Goal: Transaction & Acquisition: Purchase product/service

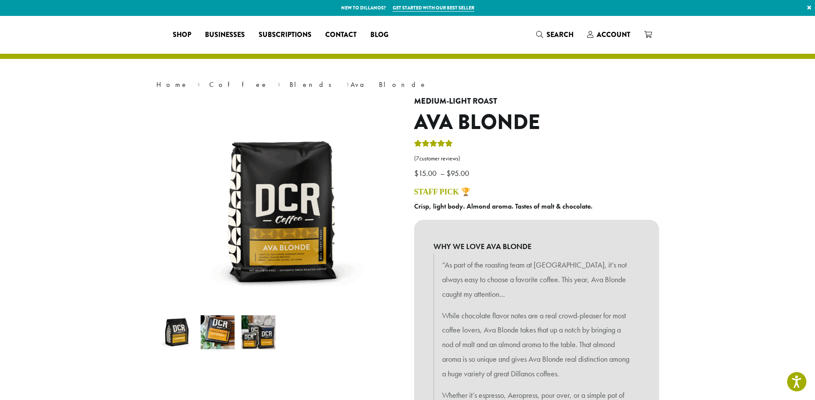
select select "**********"
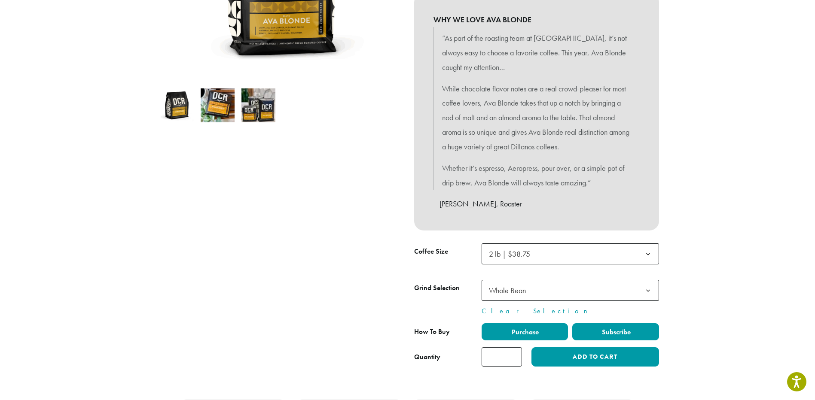
click at [625, 325] on label "Subscribe" at bounding box center [615, 332] width 87 height 17
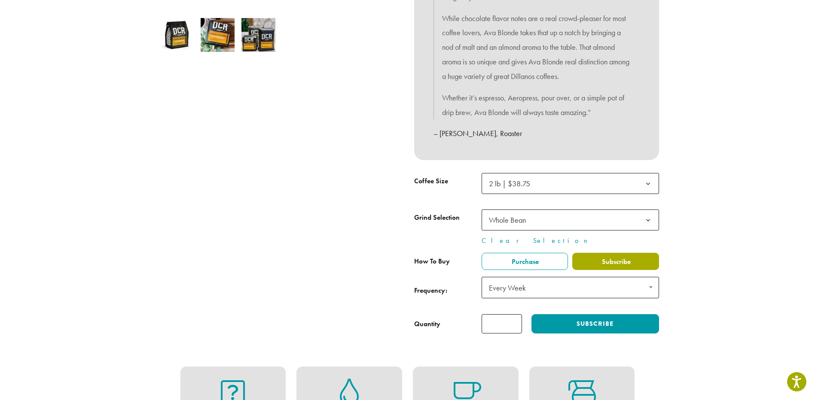
scroll to position [312, 0]
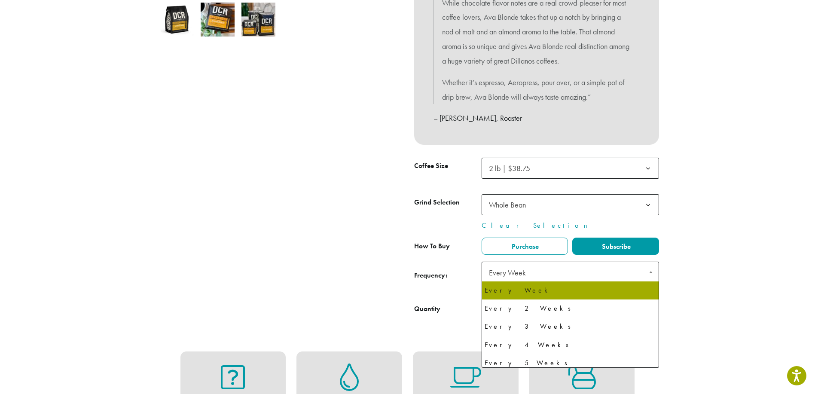
click at [616, 275] on span "Every Week" at bounding box center [570, 272] width 177 height 21
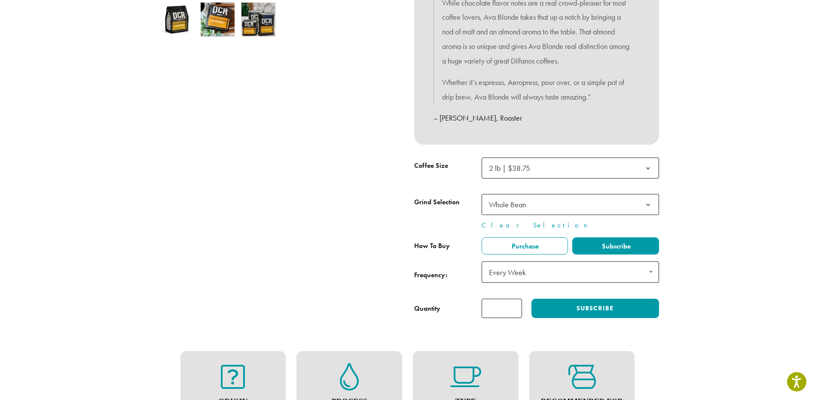
click at [616, 275] on span "Every Week" at bounding box center [570, 272] width 177 height 21
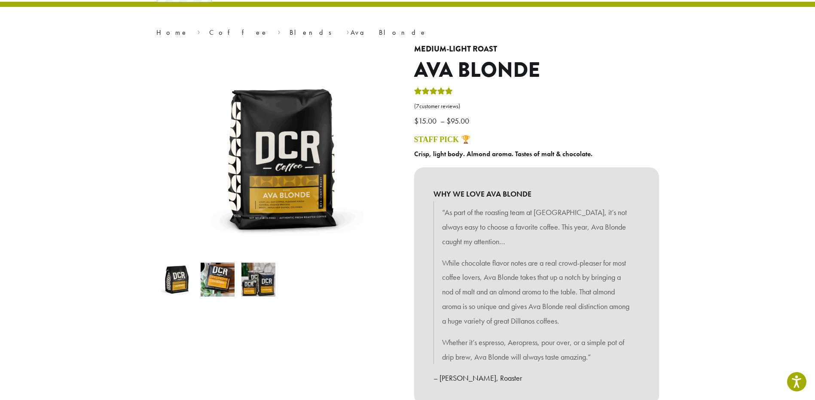
scroll to position [0, 0]
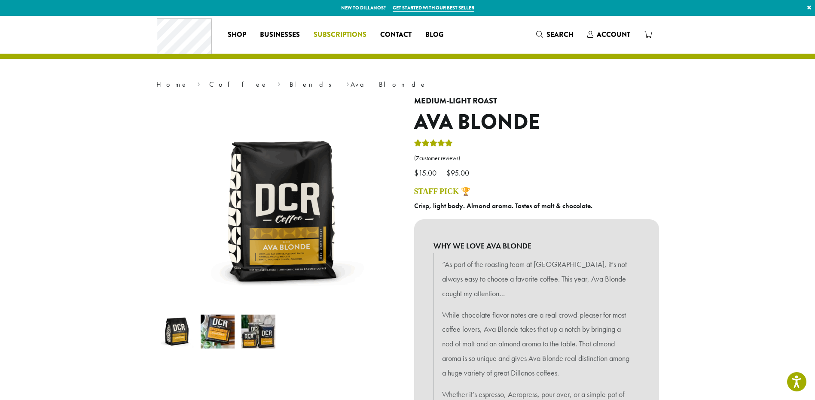
click at [345, 32] on span "Subscriptions" at bounding box center [340, 35] width 53 height 11
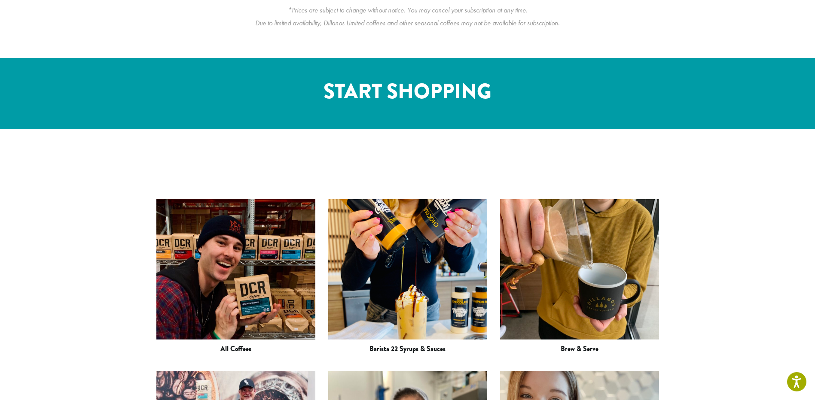
scroll to position [988, 0]
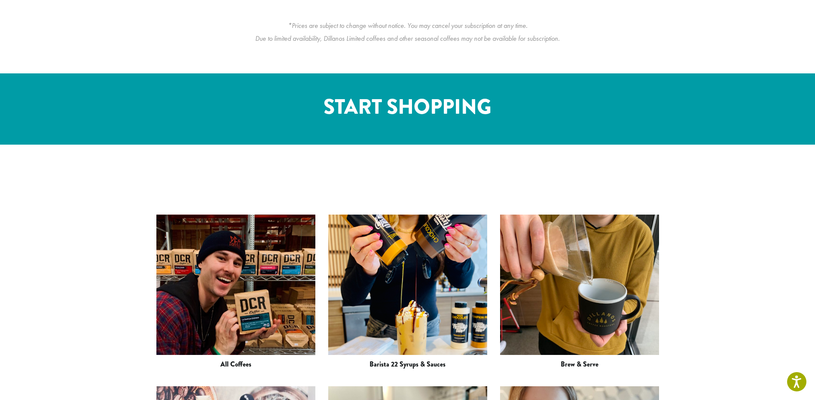
click at [739, 233] on div "All Coffees Barista 22 Syrups & Sauces Brew & Serve Best Sellers" at bounding box center [407, 359] width 815 height 428
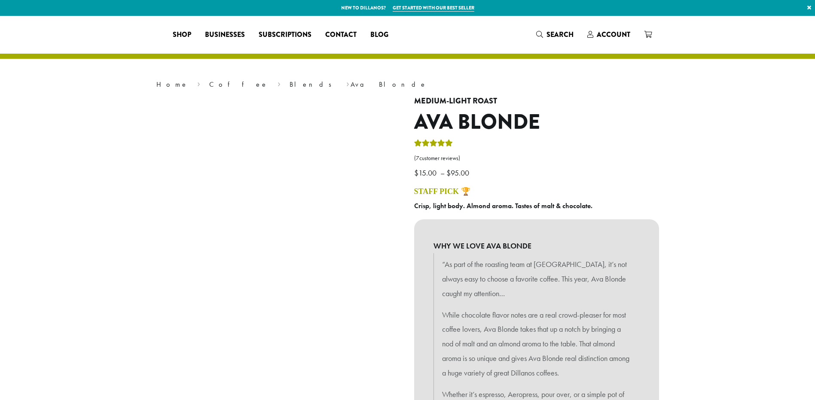
select select "**********"
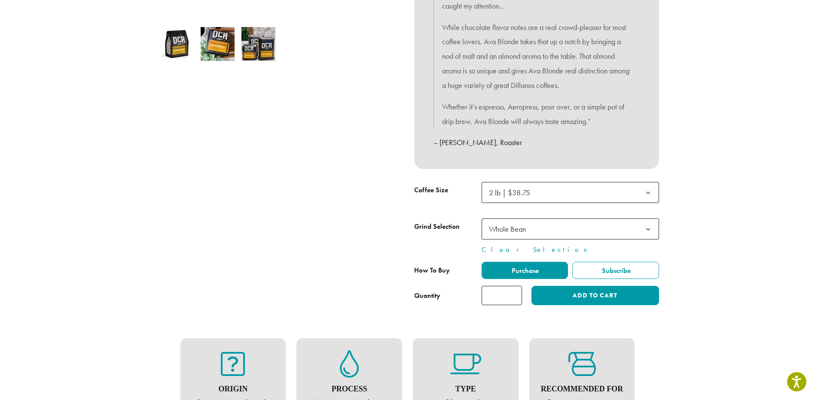
scroll to position [301, 0]
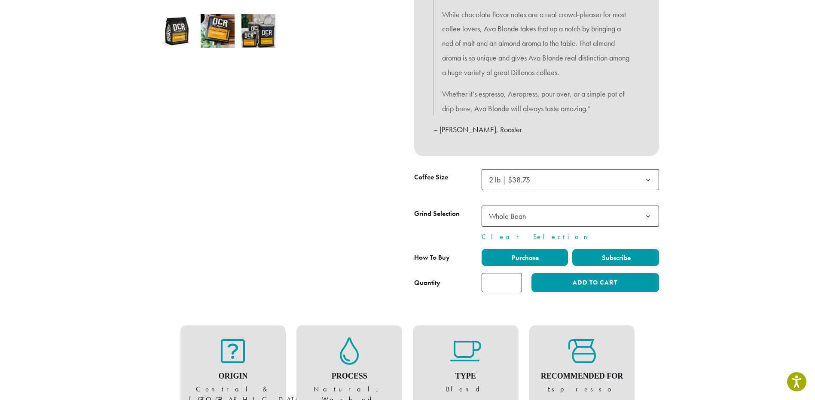
click at [620, 257] on span "Subscribe" at bounding box center [616, 257] width 30 height 9
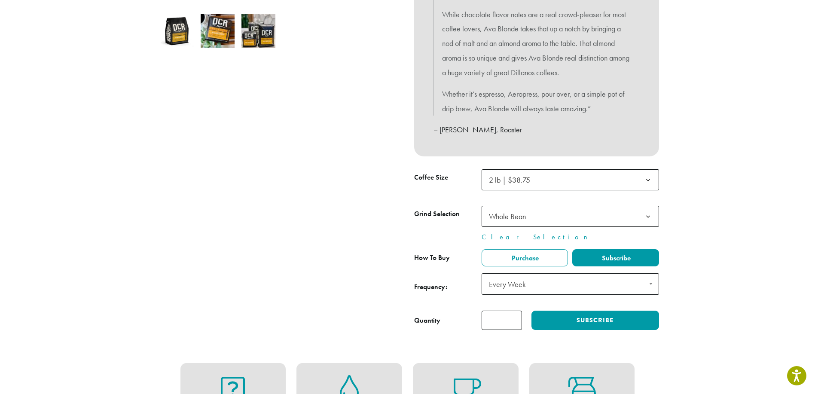
click at [596, 281] on span "Every Week" at bounding box center [570, 283] width 177 height 21
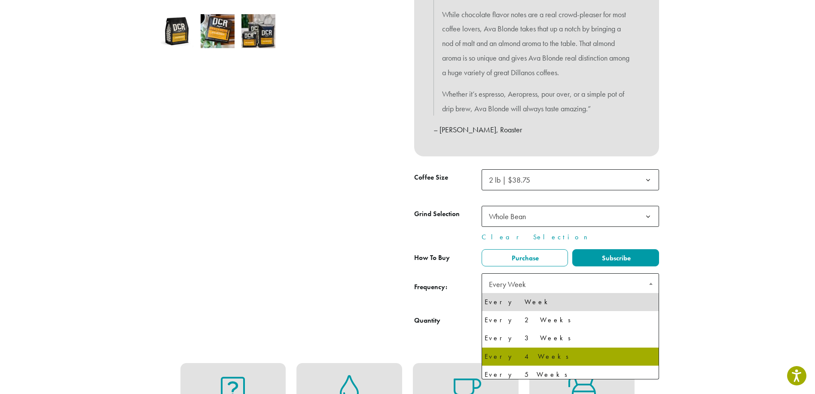
select select "******"
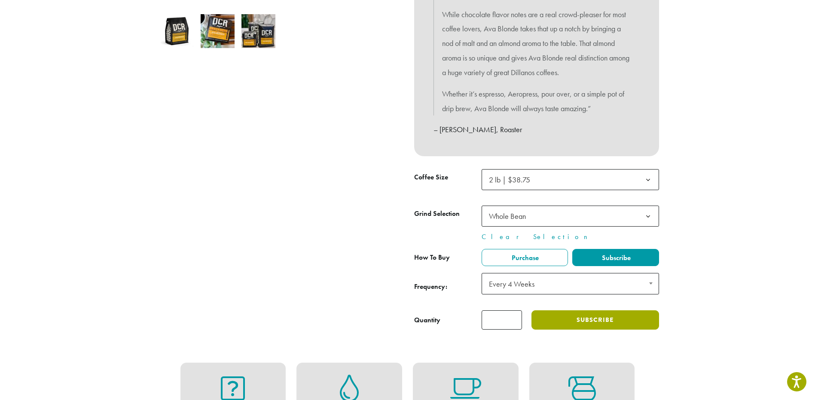
click at [574, 320] on button "Subscribe" at bounding box center [594, 320] width 127 height 19
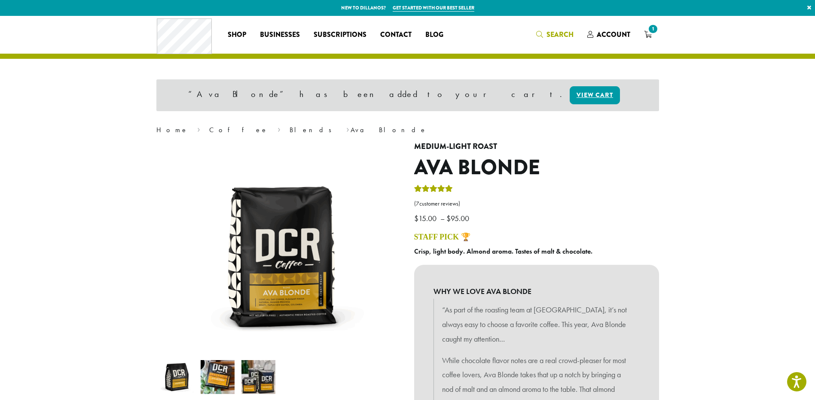
click at [543, 32] on icon "Search" at bounding box center [539, 34] width 7 height 7
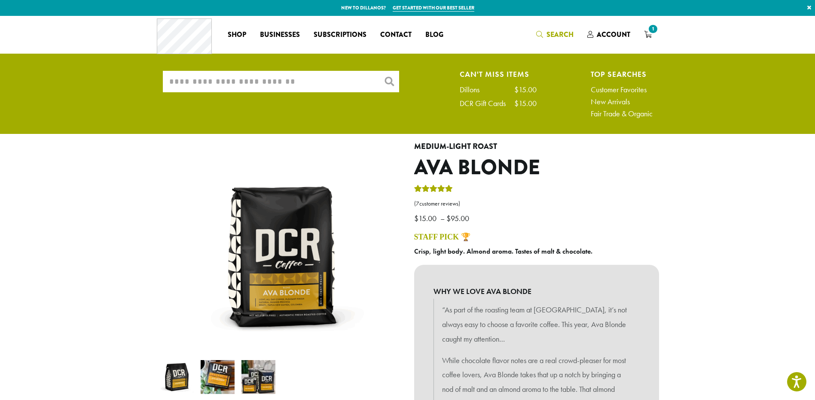
click at [330, 84] on input "What are you searching for?" at bounding box center [281, 81] width 236 height 21
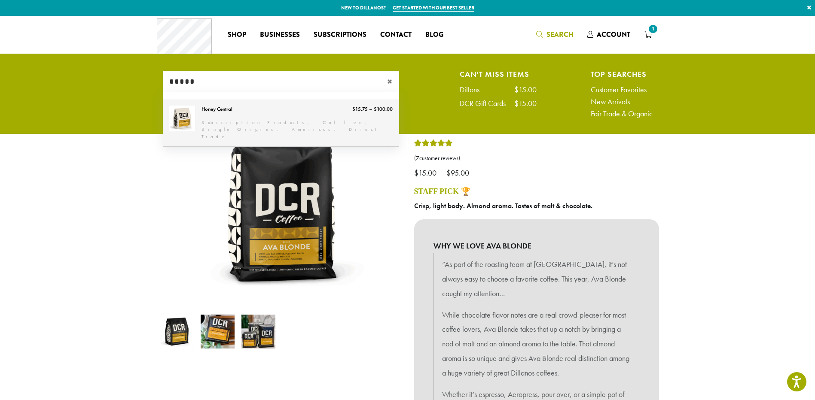
type input "*****"
click at [228, 113] on link "Honey Central" at bounding box center [281, 123] width 236 height 48
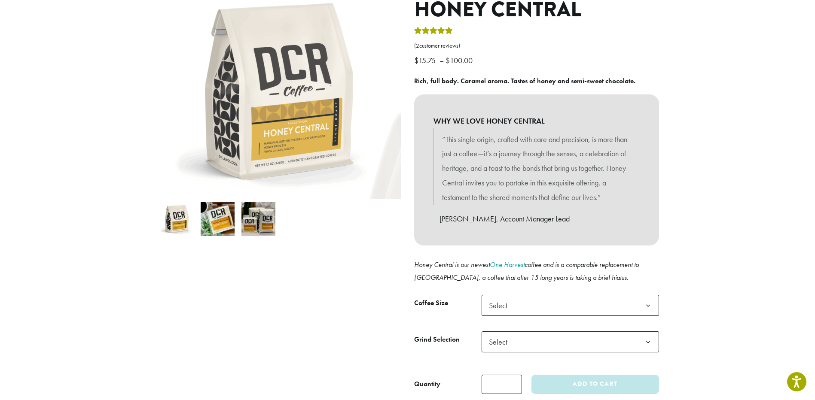
scroll to position [129, 0]
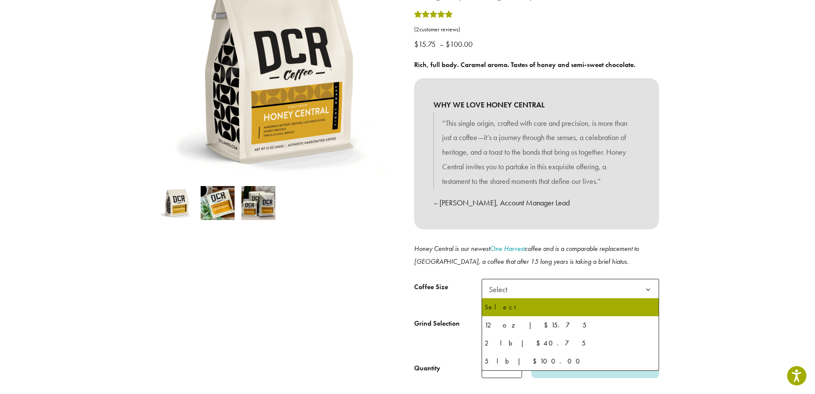
click at [582, 286] on span "Select" at bounding box center [570, 289] width 177 height 21
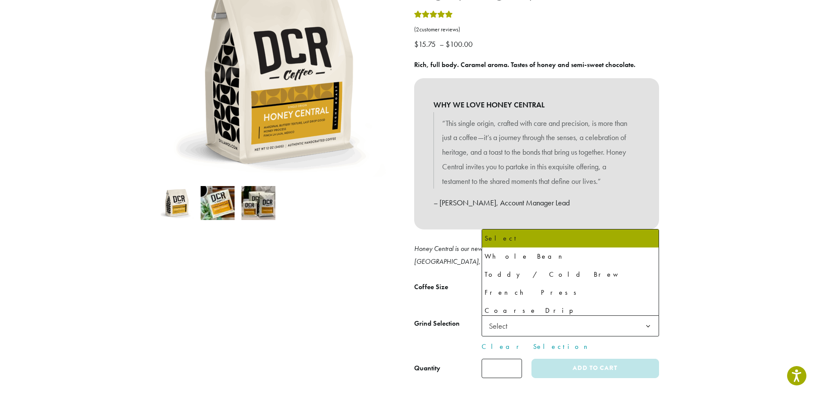
click at [557, 326] on span "Select" at bounding box center [570, 325] width 177 height 21
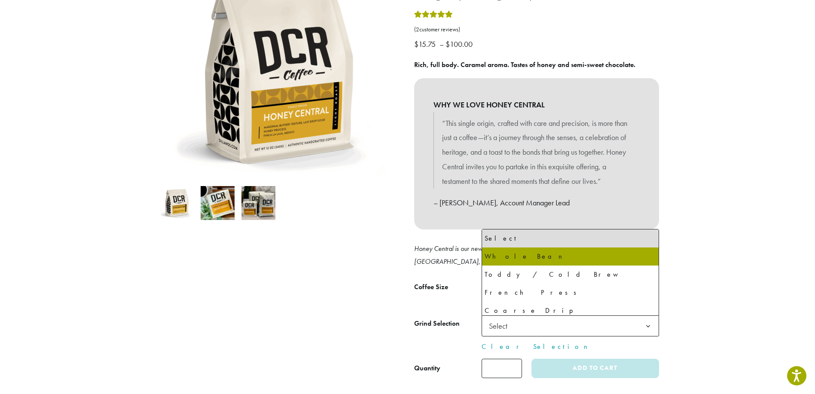
select select "*********"
select select "**********"
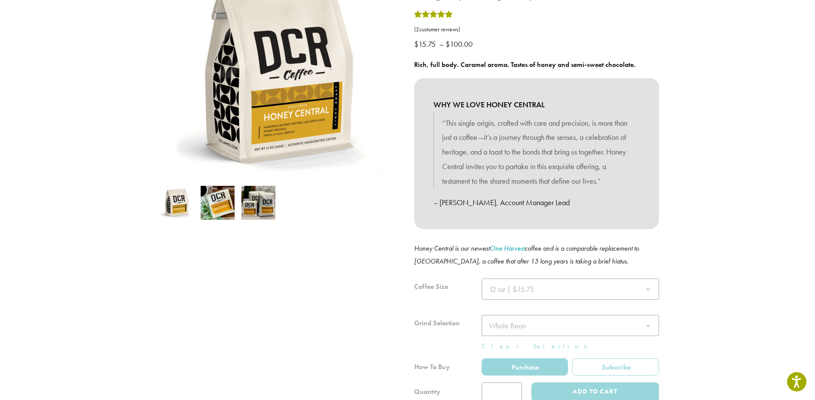
scroll to position [172, 0]
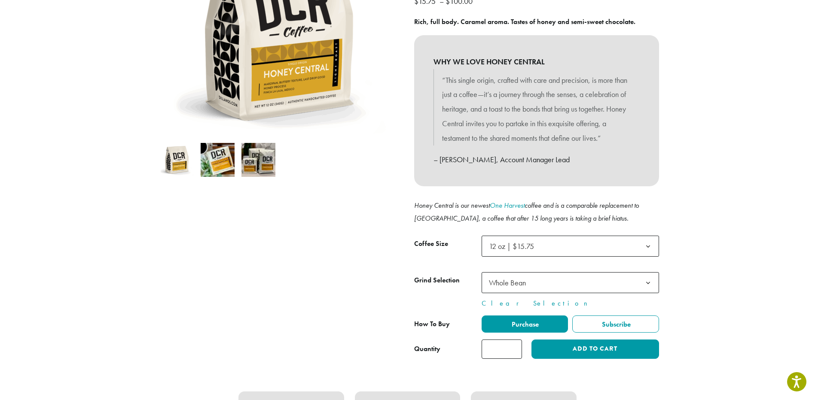
click at [594, 319] on label "Subscribe" at bounding box center [615, 324] width 87 height 17
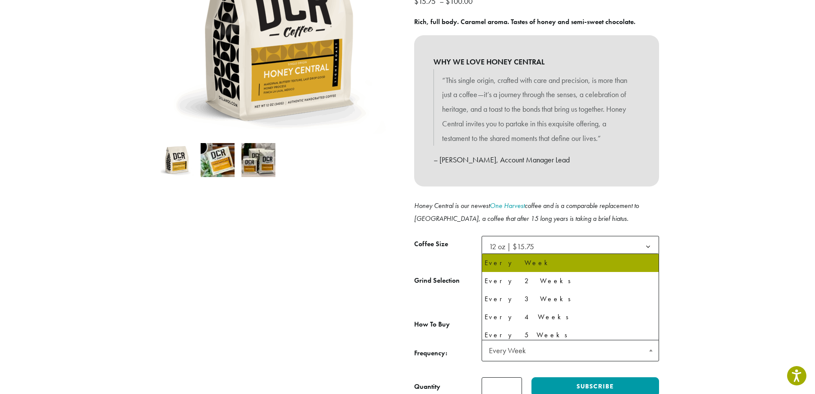
click at [586, 351] on span "Every Week" at bounding box center [570, 350] width 177 height 21
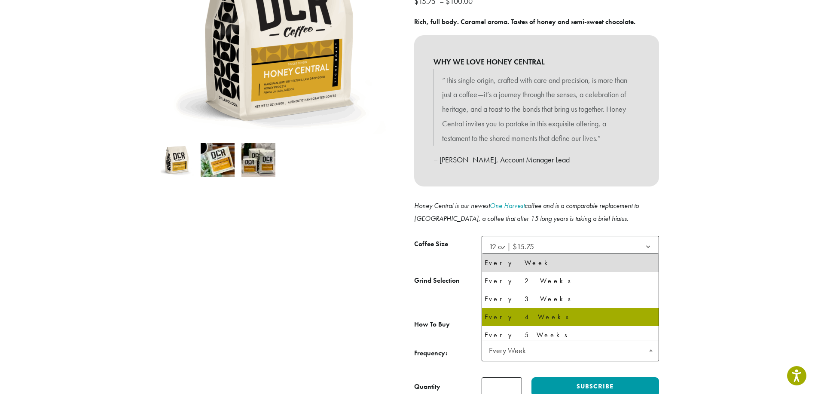
select select "******"
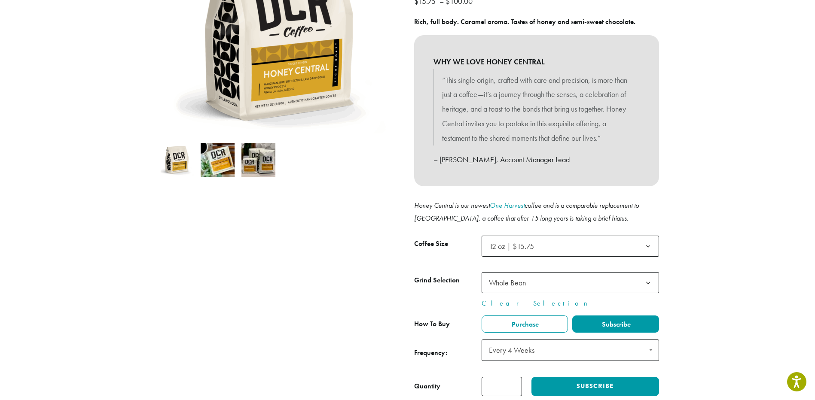
scroll to position [215, 0]
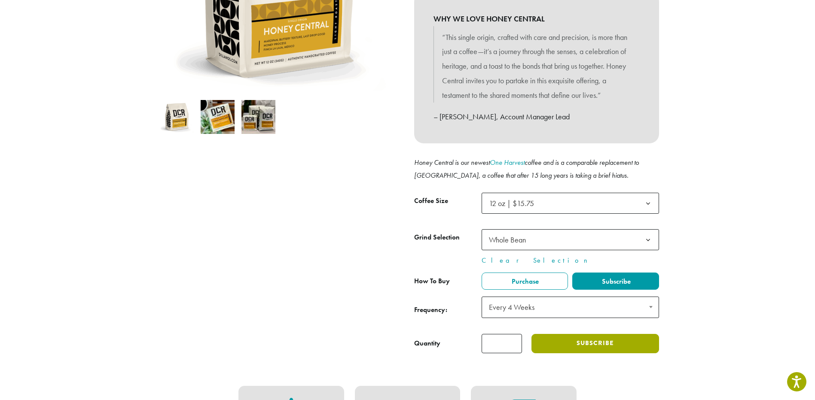
click at [556, 346] on button "Subscribe" at bounding box center [594, 343] width 127 height 19
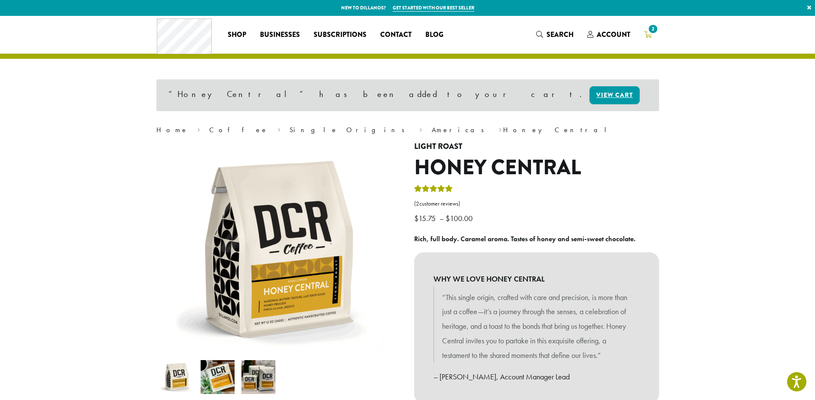
click at [648, 31] on span "2" at bounding box center [653, 29] width 12 height 12
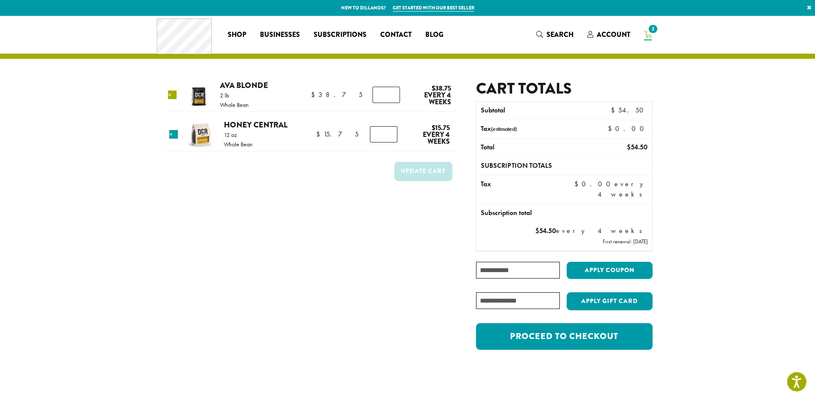
click at [177, 95] on link "×" at bounding box center [172, 95] width 9 height 9
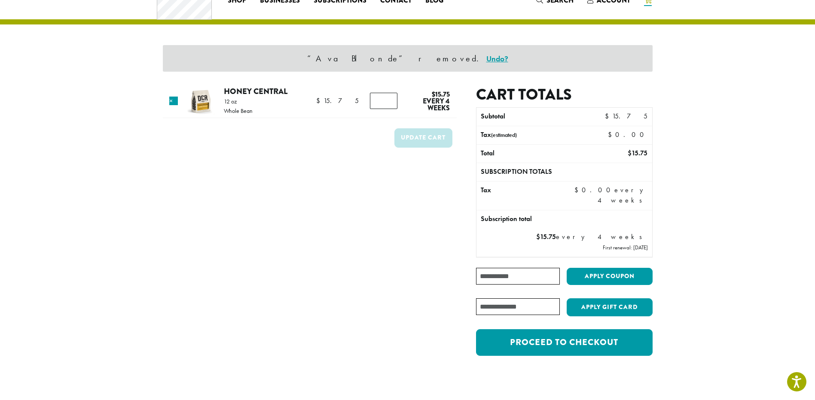
scroll to position [37, 0]
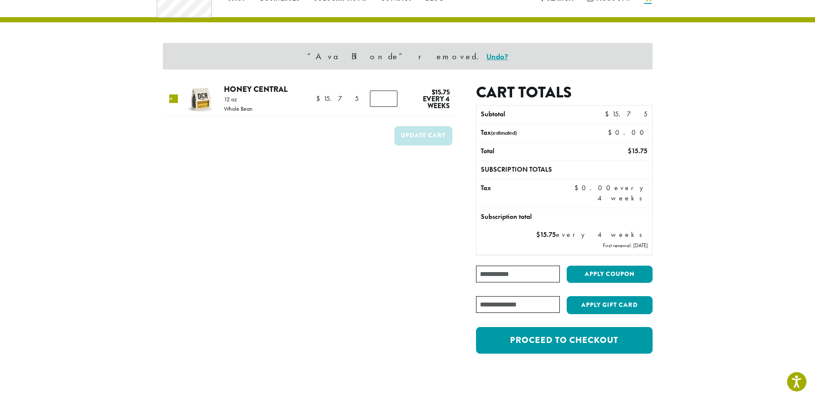
click at [174, 101] on link "×" at bounding box center [173, 99] width 9 height 9
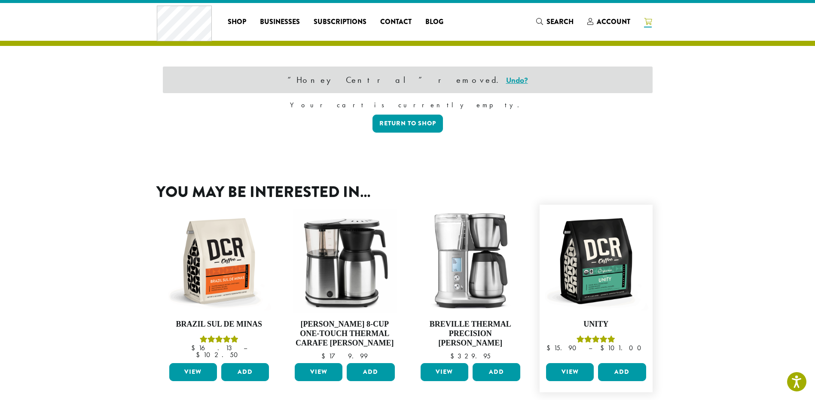
scroll to position [0, 0]
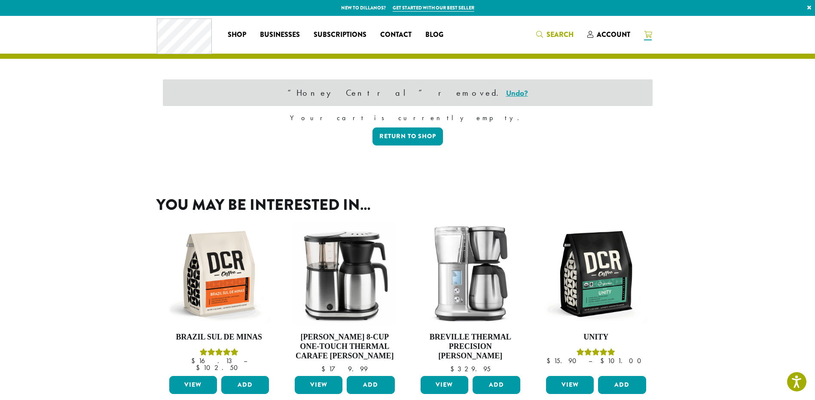
click at [560, 28] on link "Search" at bounding box center [554, 34] width 51 height 14
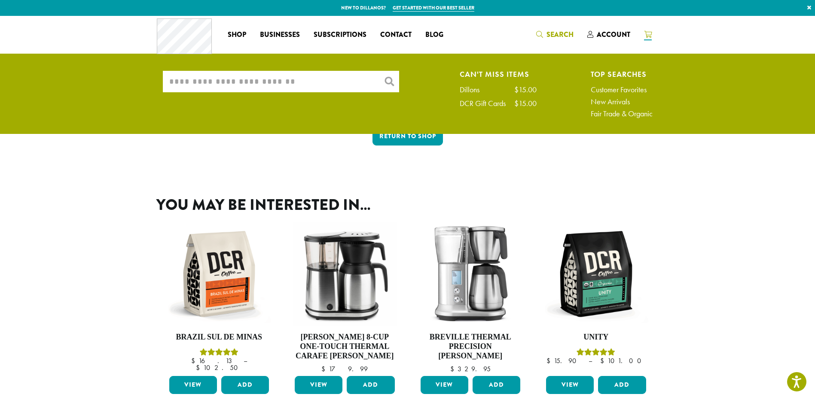
click at [362, 79] on input "What are you searching for?" at bounding box center [281, 81] width 236 height 21
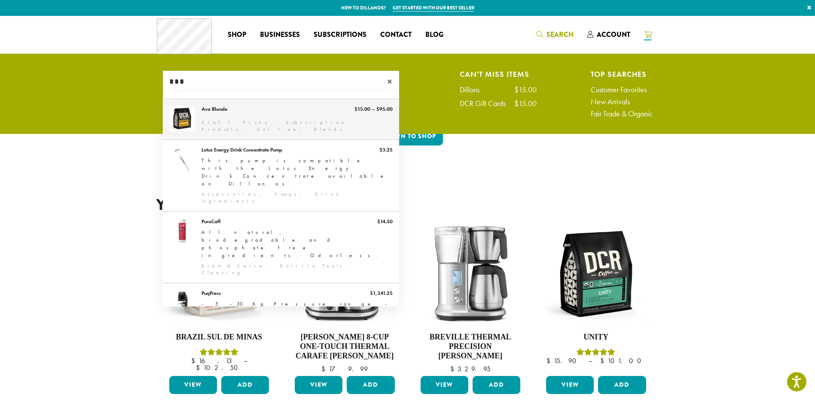
type input "***"
click at [236, 113] on link "Ava Blonde" at bounding box center [281, 119] width 236 height 40
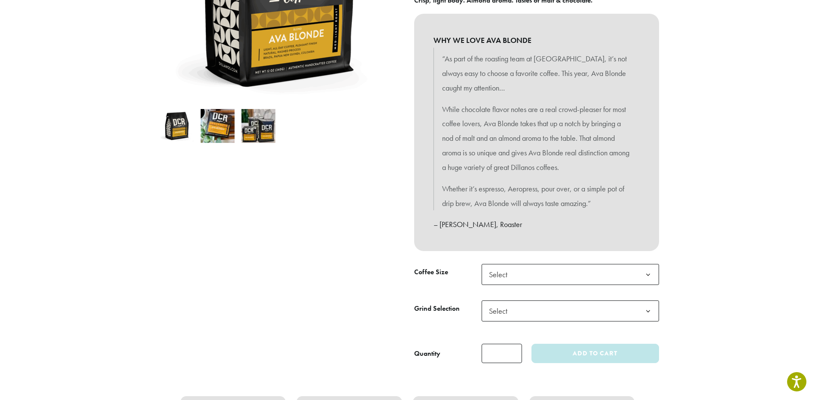
scroll to position [215, 0]
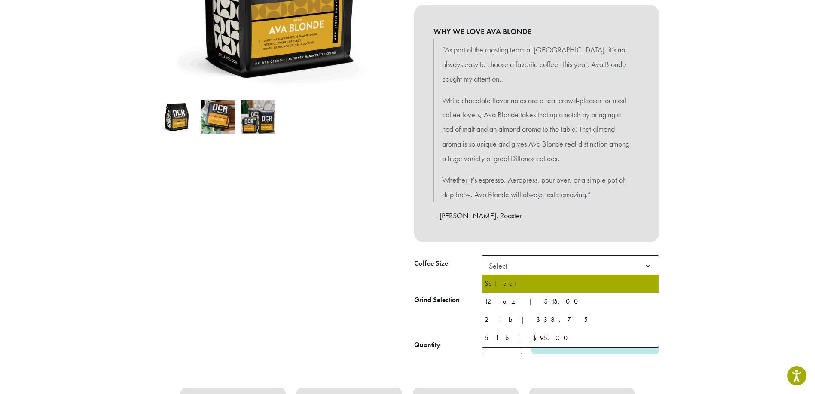
click at [519, 264] on span "Select" at bounding box center [570, 265] width 177 height 21
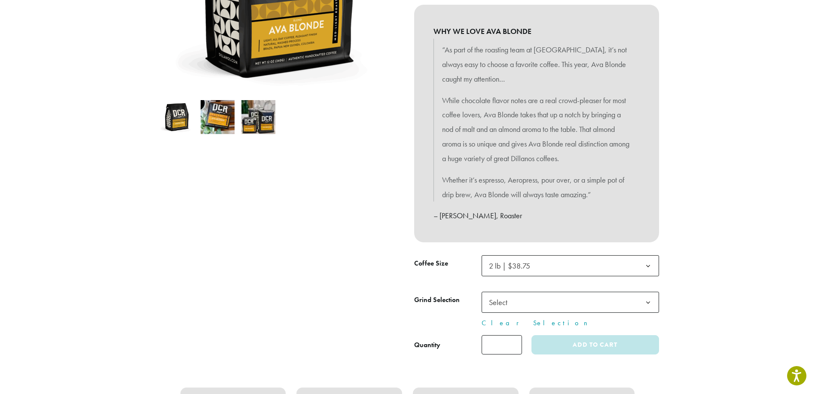
click at [528, 303] on span "Select" at bounding box center [570, 302] width 177 height 21
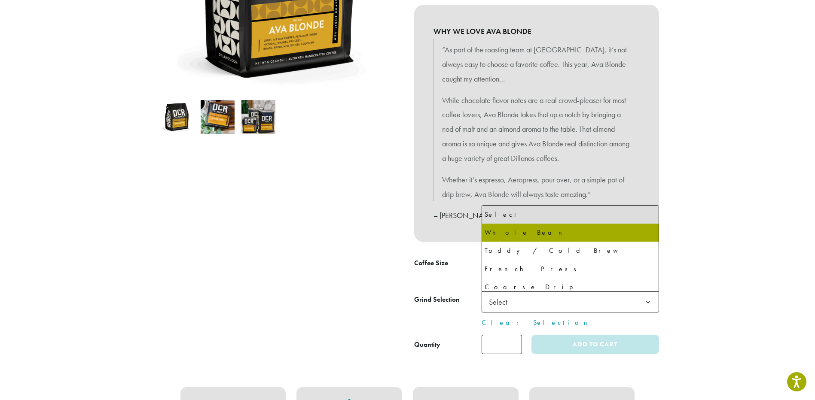
select select "**********"
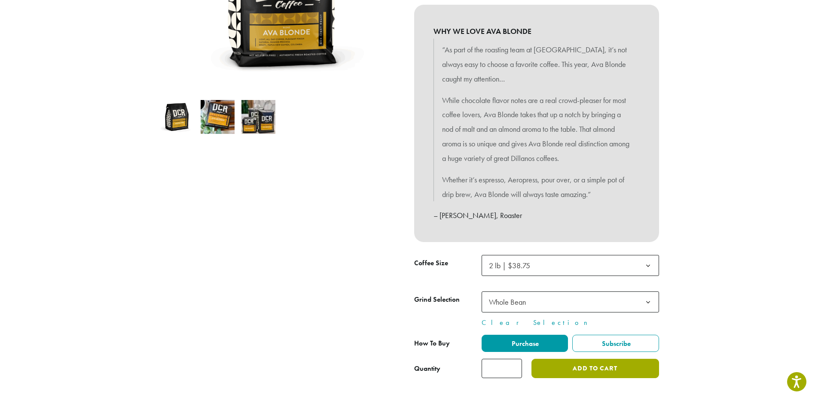
click at [644, 364] on button "Add to cart" at bounding box center [594, 368] width 127 height 19
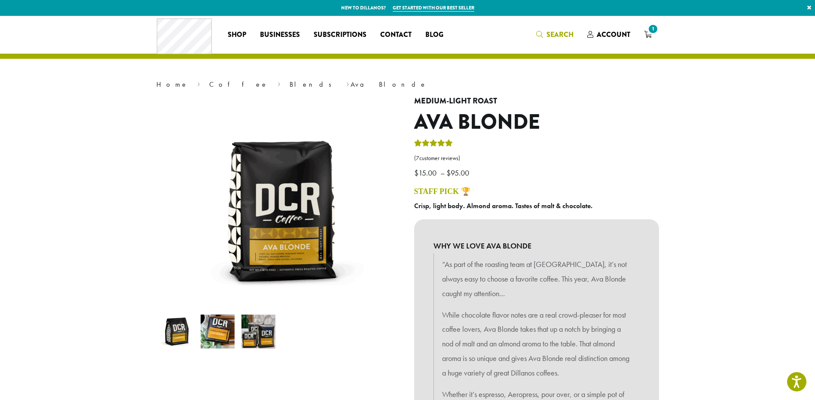
click at [546, 37] on span "Search" at bounding box center [554, 35] width 37 height 11
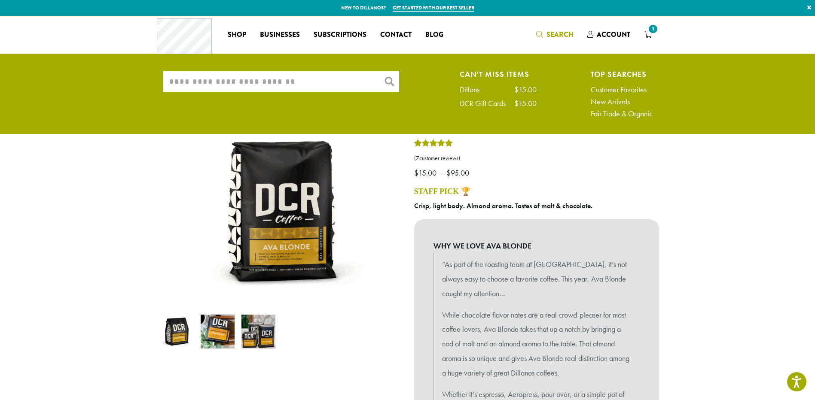
click at [327, 76] on input "What are you searching for?" at bounding box center [281, 81] width 236 height 21
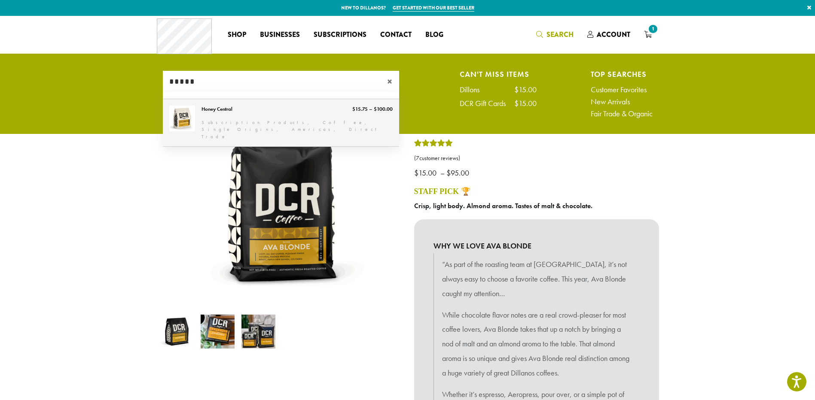
type input "*****"
click at [232, 111] on link "Honey Central" at bounding box center [281, 123] width 236 height 48
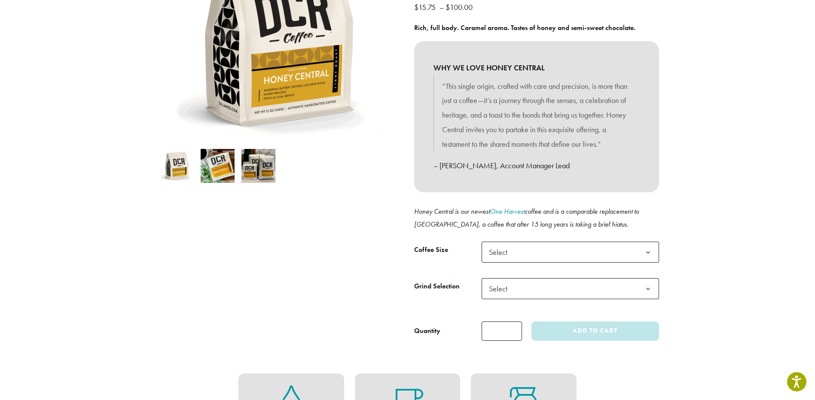
scroll to position [172, 0]
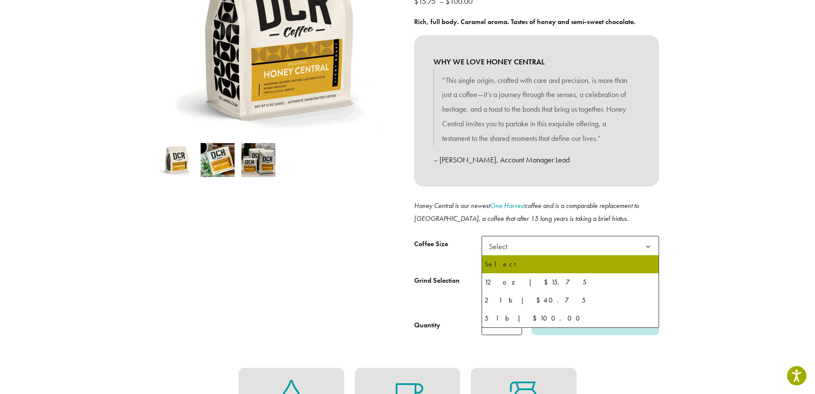
click at [518, 249] on span "Select" at bounding box center [570, 246] width 177 height 21
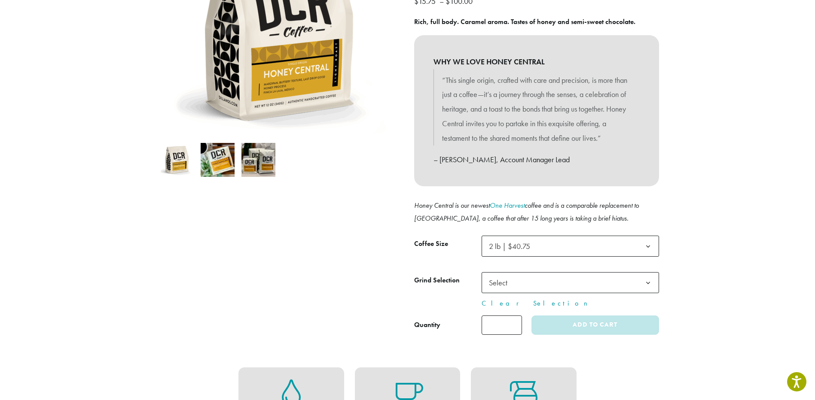
click at [513, 295] on td "**********" at bounding box center [570, 290] width 177 height 37
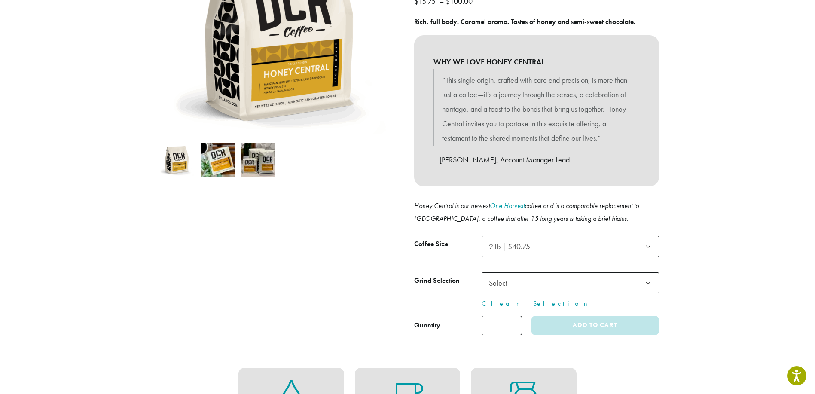
click at [511, 287] on span "Select" at bounding box center [500, 283] width 31 height 17
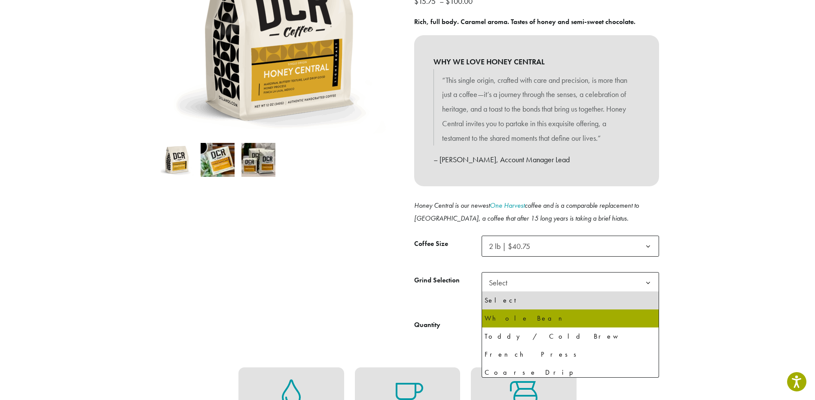
select select "**********"
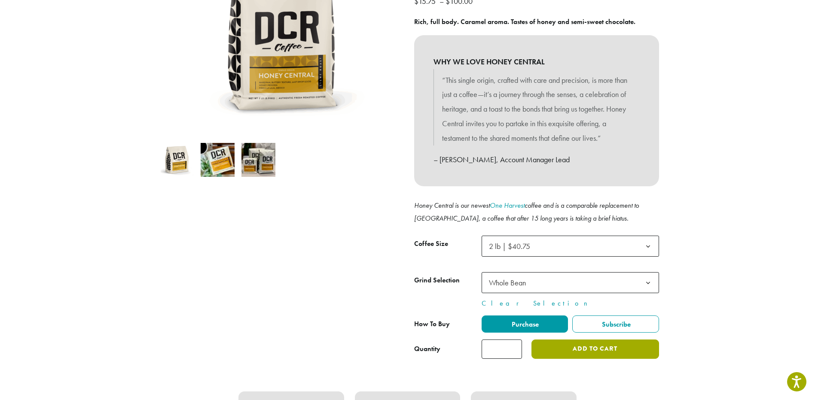
click at [591, 348] on button "Add to cart" at bounding box center [594, 349] width 127 height 19
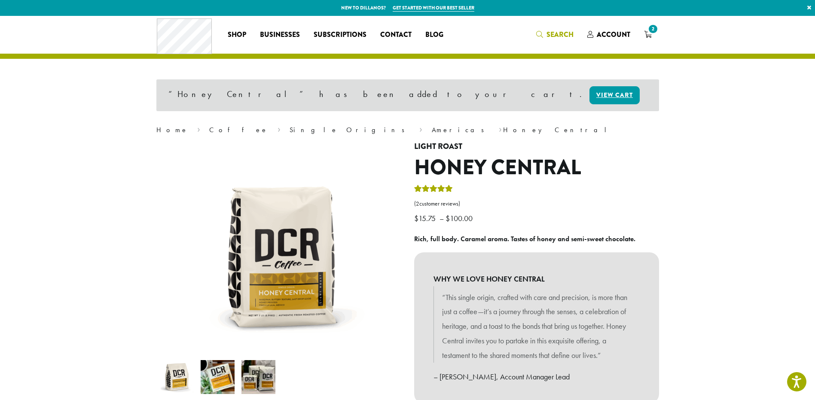
click at [540, 34] on icon "Search" at bounding box center [539, 34] width 7 height 7
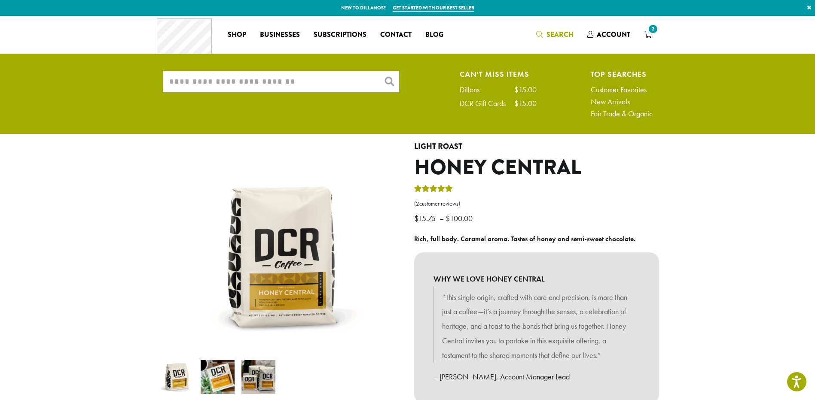
click at [192, 79] on input "What are you searching for?" at bounding box center [281, 81] width 236 height 21
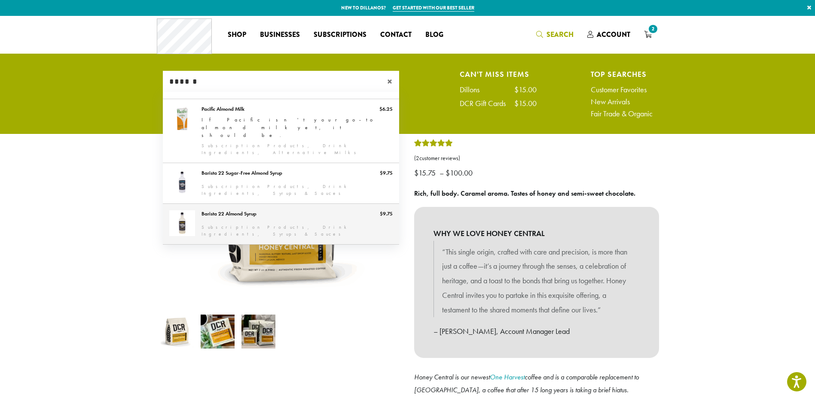
type input "******"
click at [190, 204] on link "Barista 22 Almond Syrup" at bounding box center [281, 224] width 236 height 40
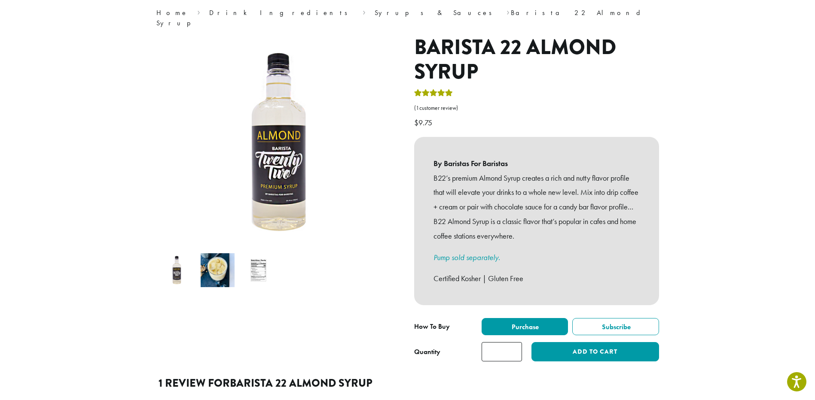
scroll to position [86, 0]
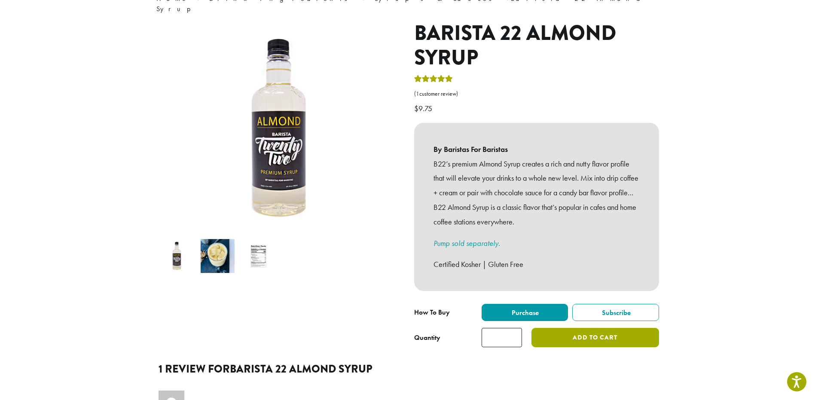
click at [600, 334] on button "Add to cart" at bounding box center [594, 337] width 127 height 19
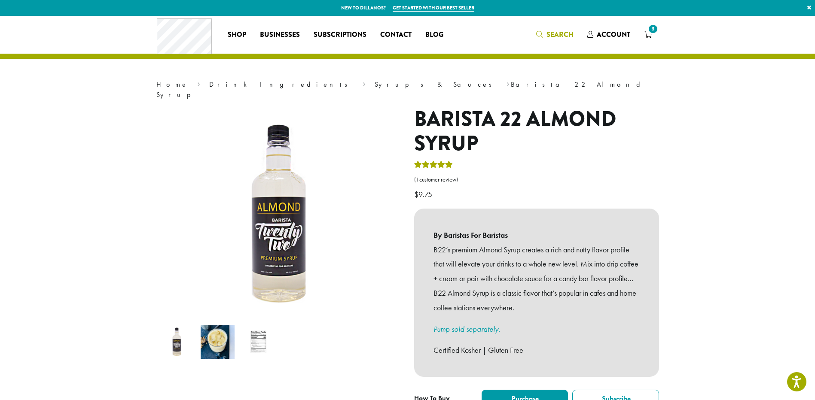
click at [545, 35] on span "Search" at bounding box center [554, 35] width 37 height 11
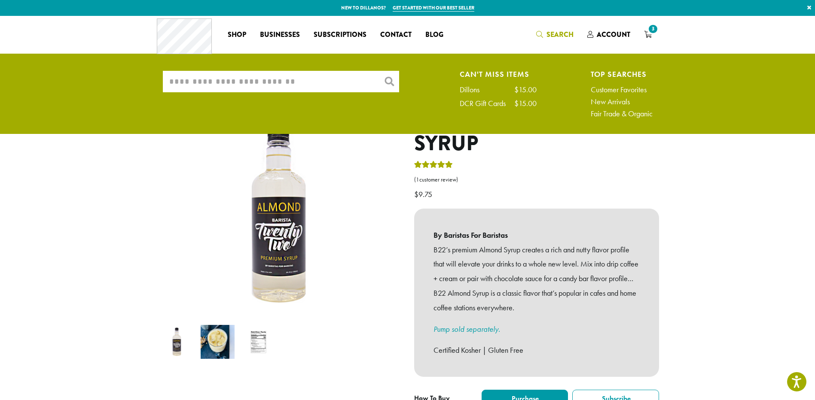
click at [254, 80] on input "What are you searching for?" at bounding box center [281, 81] width 236 height 21
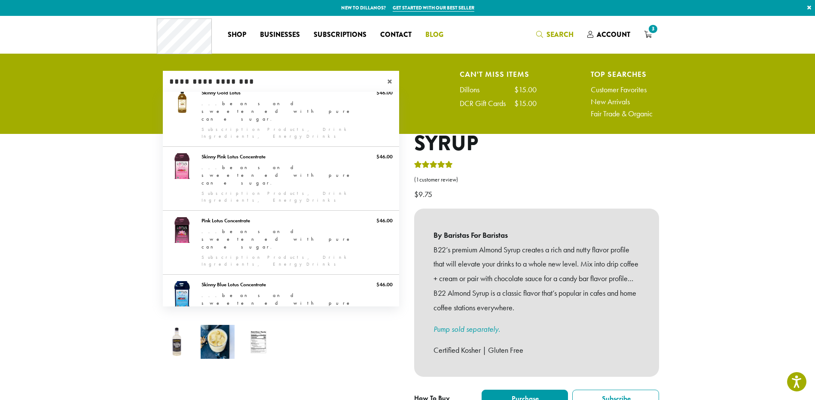
type input "**********"
click at [429, 29] on link "Blog" at bounding box center [434, 35] width 32 height 14
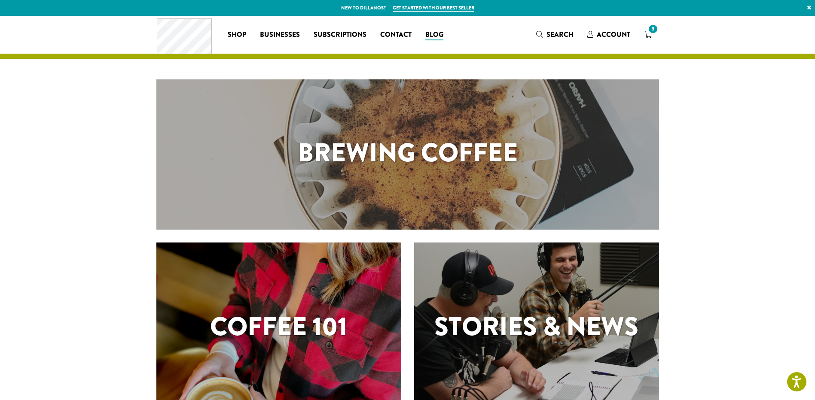
click at [539, 141] on h1 "Brewing Coffee" at bounding box center [407, 153] width 503 height 39
click at [375, 295] on div "Coffee 101" at bounding box center [278, 329] width 245 height 172
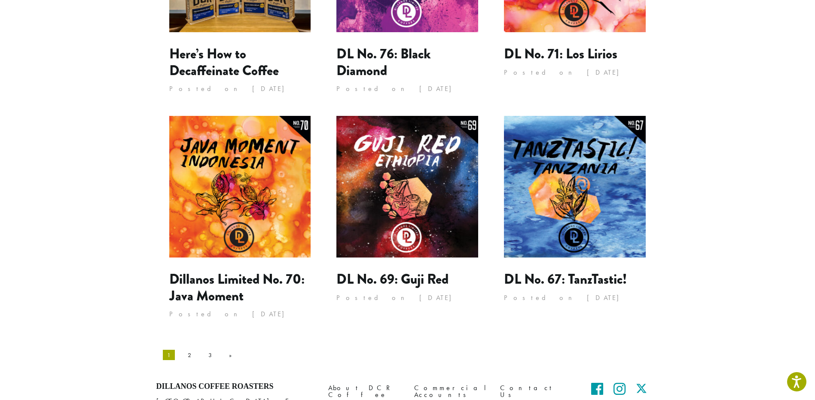
scroll to position [784, 0]
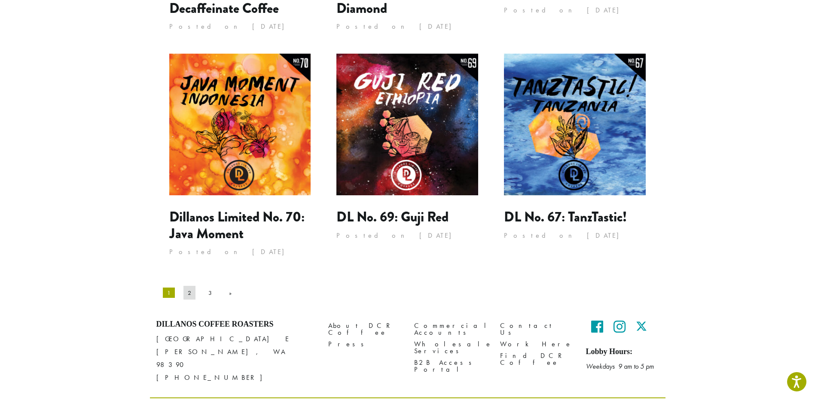
click at [183, 286] on link "2" at bounding box center [189, 293] width 12 height 14
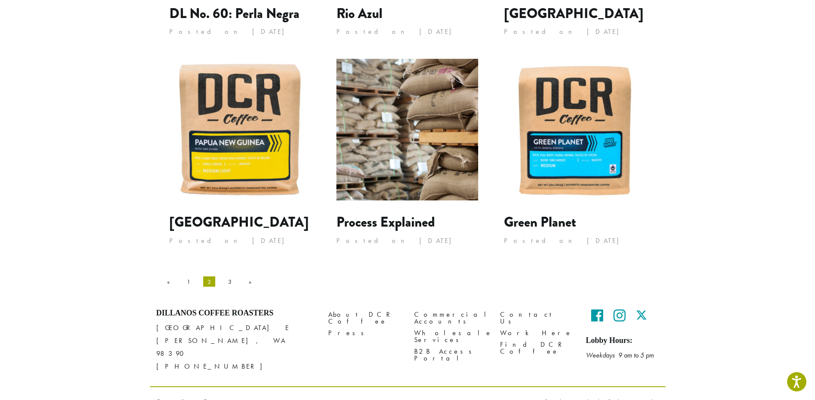
scroll to position [751, 0]
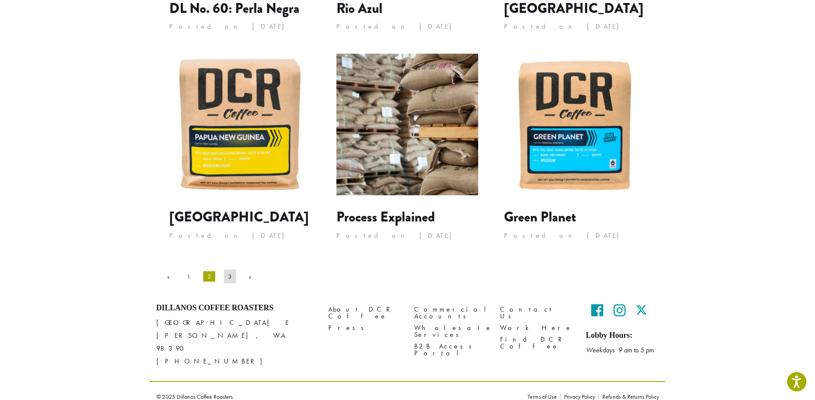
click at [224, 278] on link "3" at bounding box center [230, 277] width 12 height 14
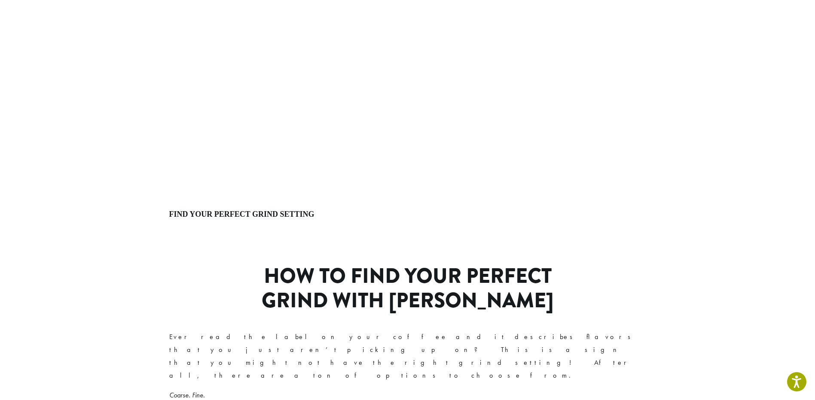
scroll to position [172, 0]
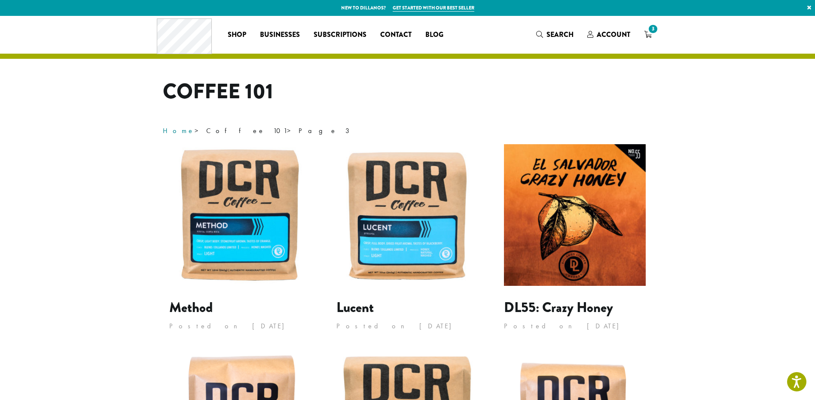
click at [170, 131] on link "Home" at bounding box center [179, 130] width 32 height 9
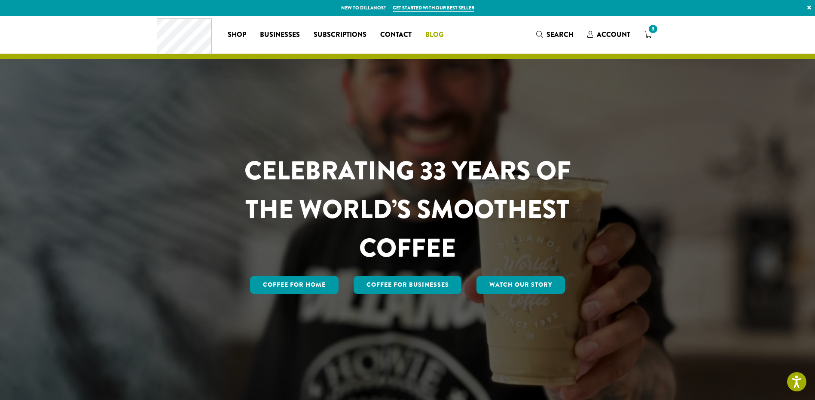
click at [435, 36] on span "Blog" at bounding box center [434, 35] width 18 height 11
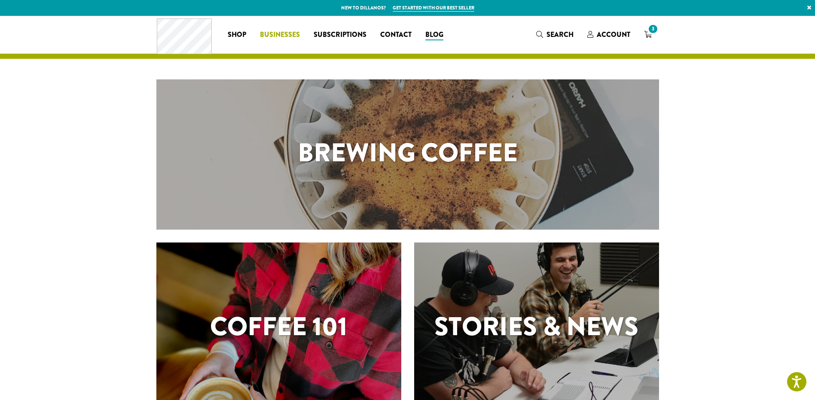
click at [279, 31] on span "Businesses" at bounding box center [280, 35] width 40 height 11
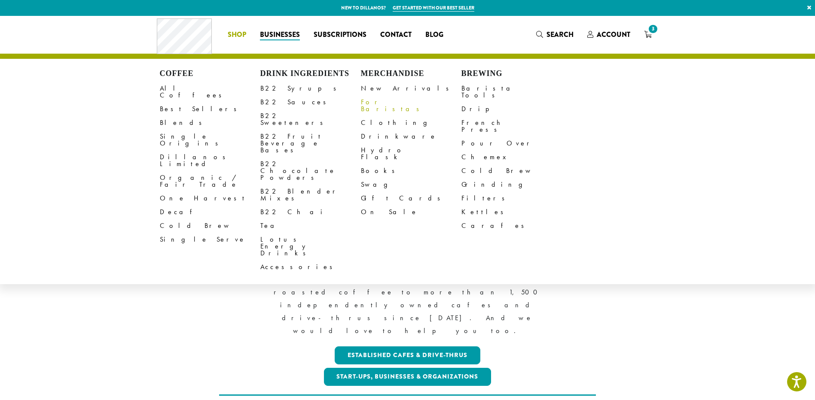
click at [364, 100] on link "For Baristas" at bounding box center [411, 105] width 101 height 21
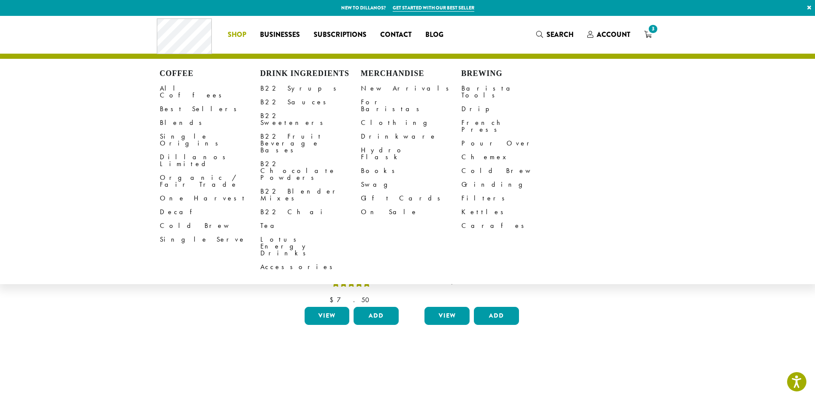
click at [240, 32] on span "Shop" at bounding box center [237, 35] width 18 height 11
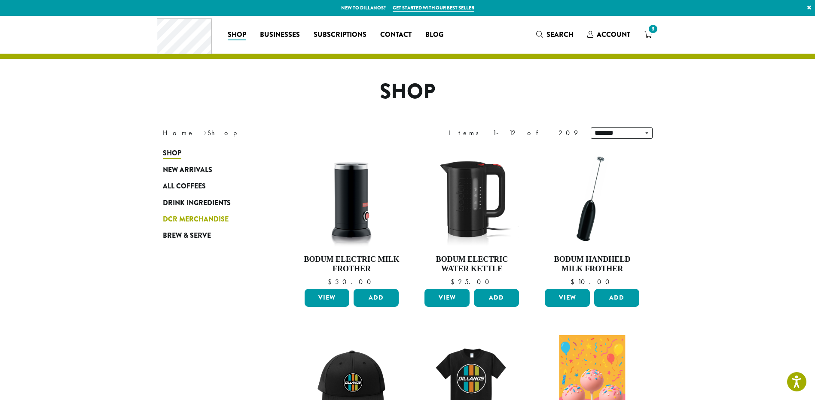
click at [169, 217] on span "DCR Merchandise" at bounding box center [196, 219] width 66 height 11
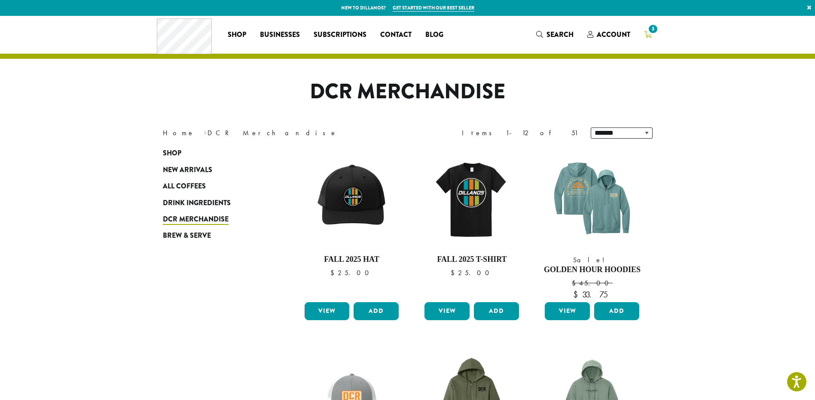
click at [649, 33] on span "3" at bounding box center [653, 29] width 12 height 12
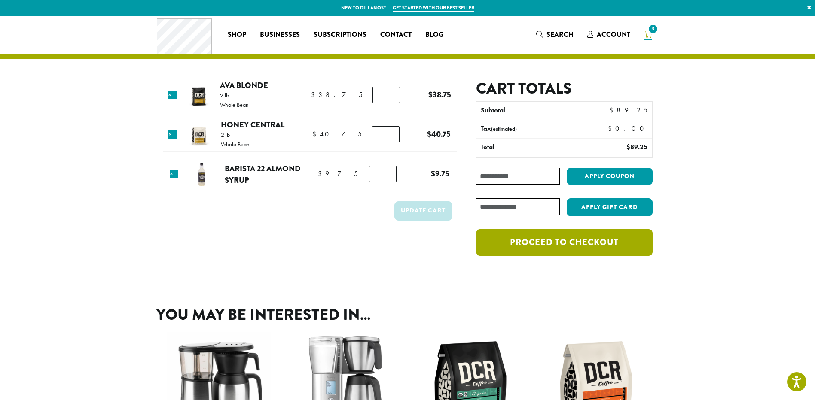
click at [629, 249] on link "Proceed to checkout" at bounding box center [564, 242] width 176 height 27
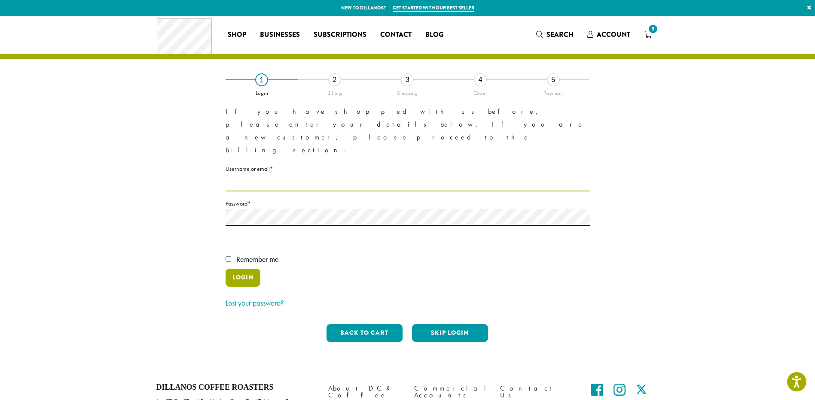
type input "**********"
click at [246, 269] on button "Login" at bounding box center [243, 278] width 35 height 18
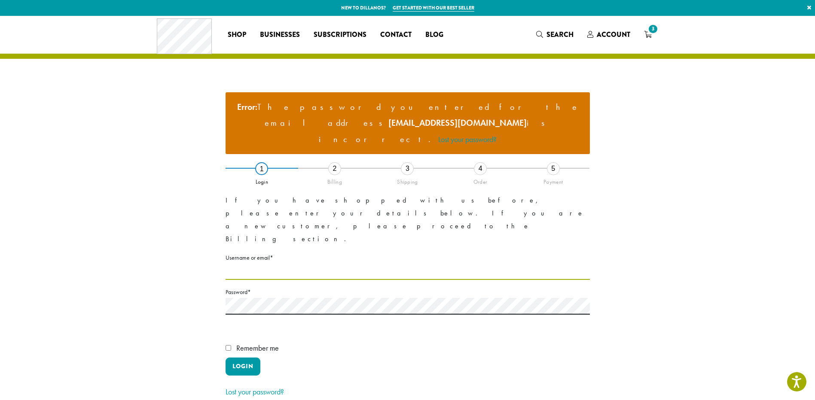
type input "**********"
click at [431, 342] on p "Remember me Login" at bounding box center [408, 360] width 364 height 37
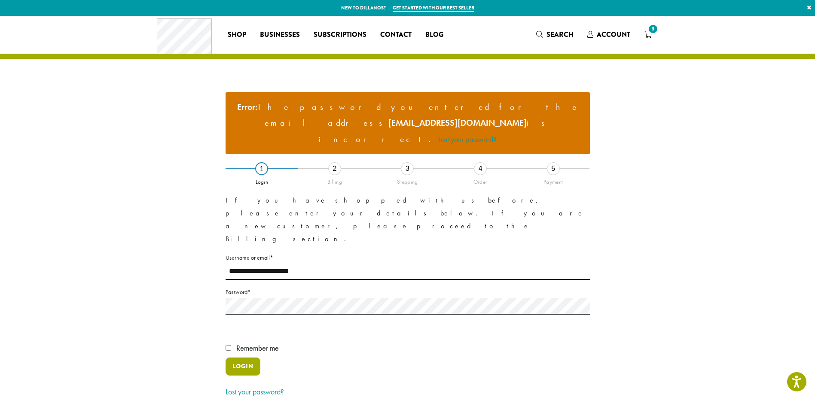
click at [249, 358] on button "Login" at bounding box center [243, 367] width 35 height 18
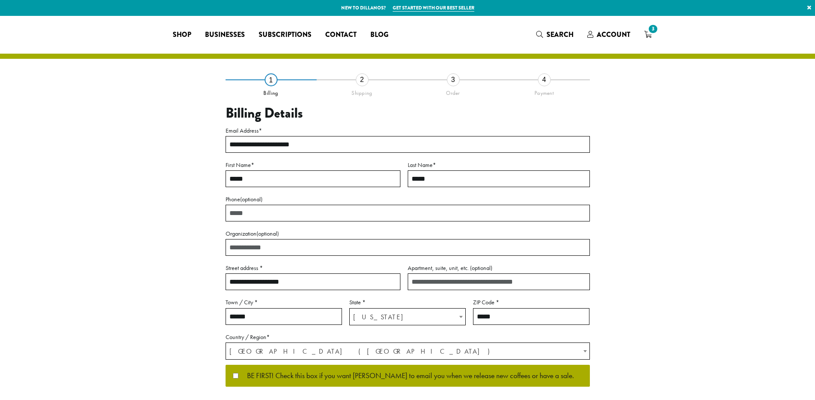
select select "**"
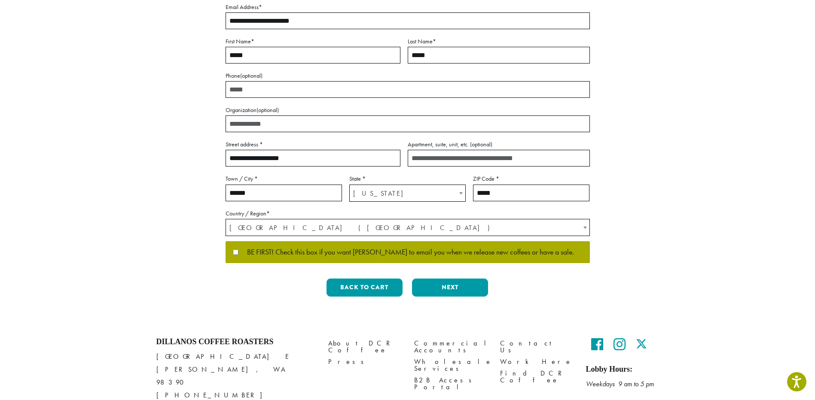
scroll to position [129, 0]
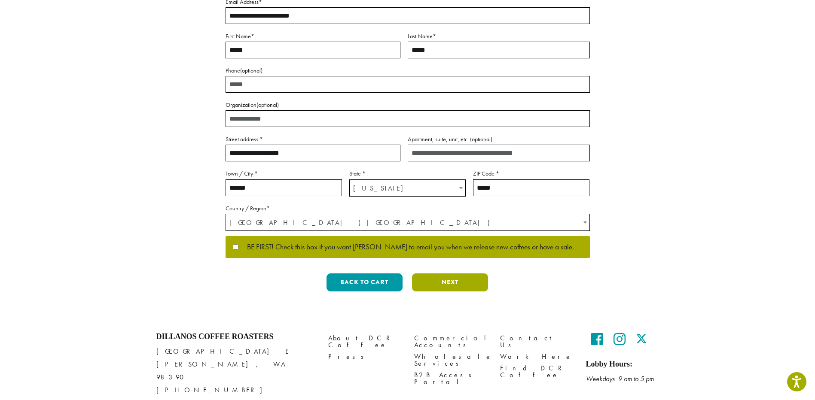
click at [461, 287] on button "Next" at bounding box center [450, 283] width 76 height 18
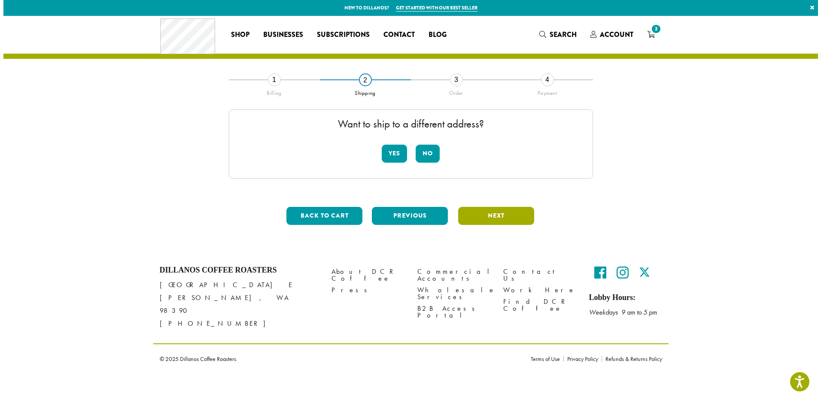
scroll to position [0, 0]
click at [424, 157] on button "No" at bounding box center [428, 154] width 24 height 18
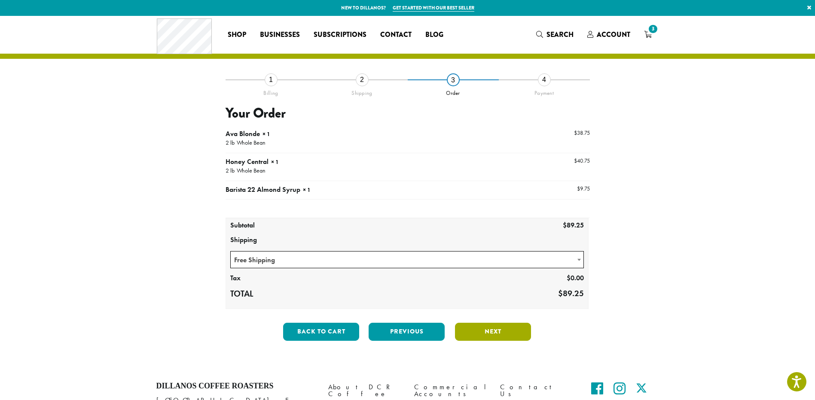
click at [502, 332] on button "Next" at bounding box center [493, 332] width 76 height 18
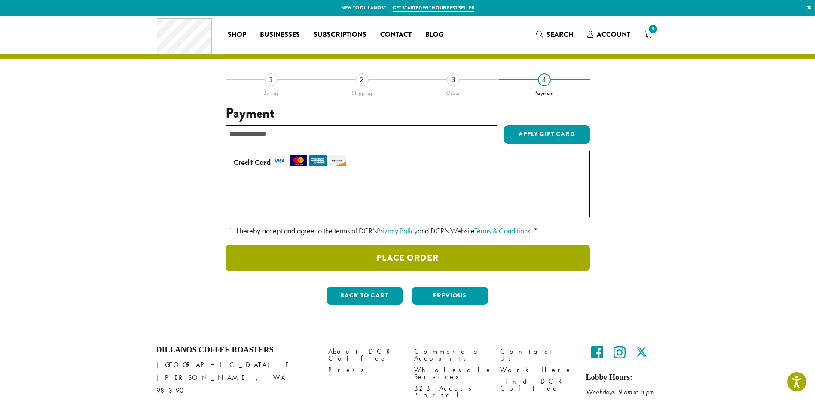
click at [279, 252] on button "Place Order" at bounding box center [408, 258] width 364 height 27
